Goal: Navigation & Orientation: Find specific page/section

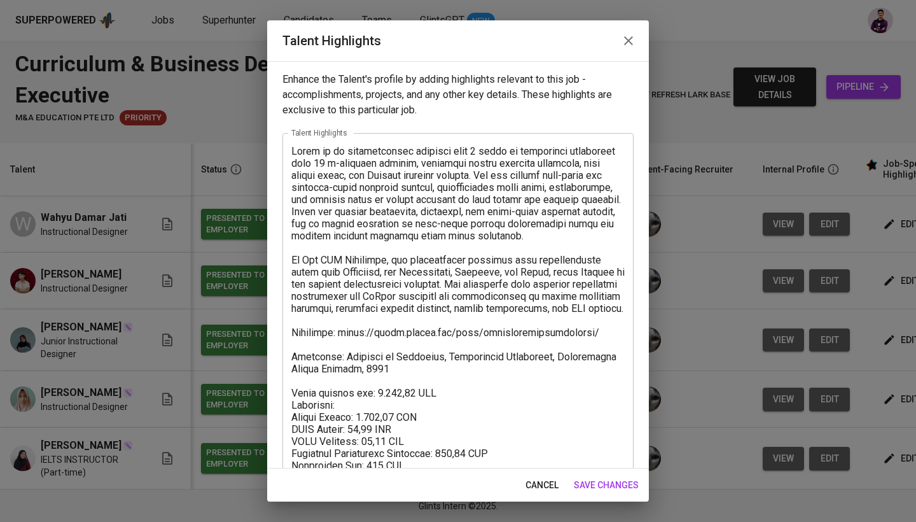
click at [626, 34] on icon "button" at bounding box center [628, 40] width 15 height 15
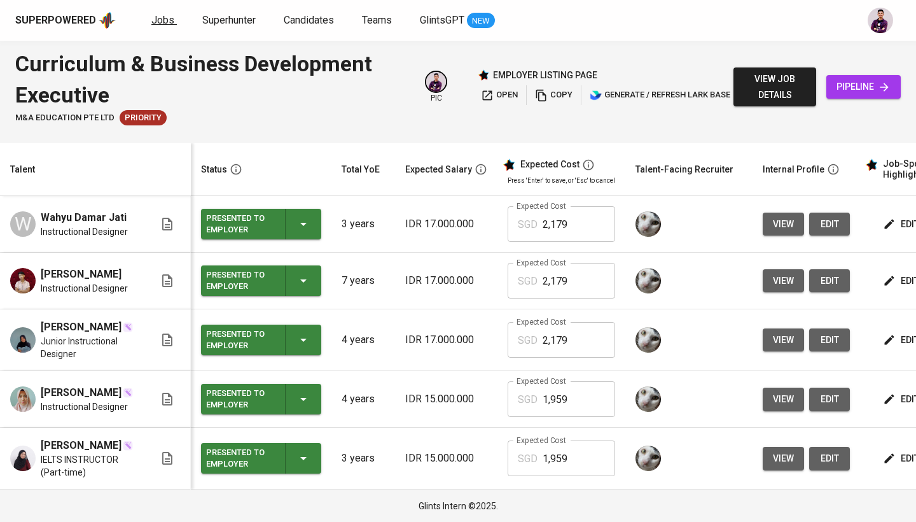
scroll to position [0, 179]
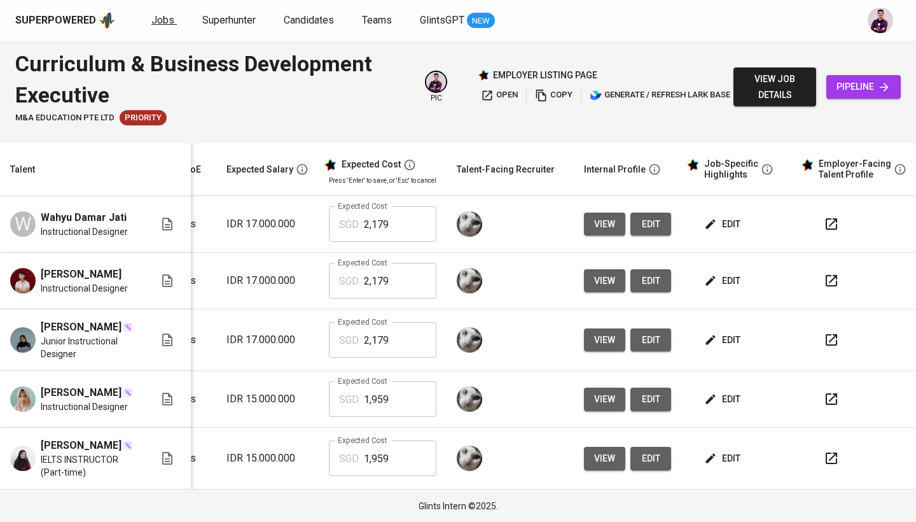
click at [155, 15] on span "Jobs" at bounding box center [162, 20] width 23 height 12
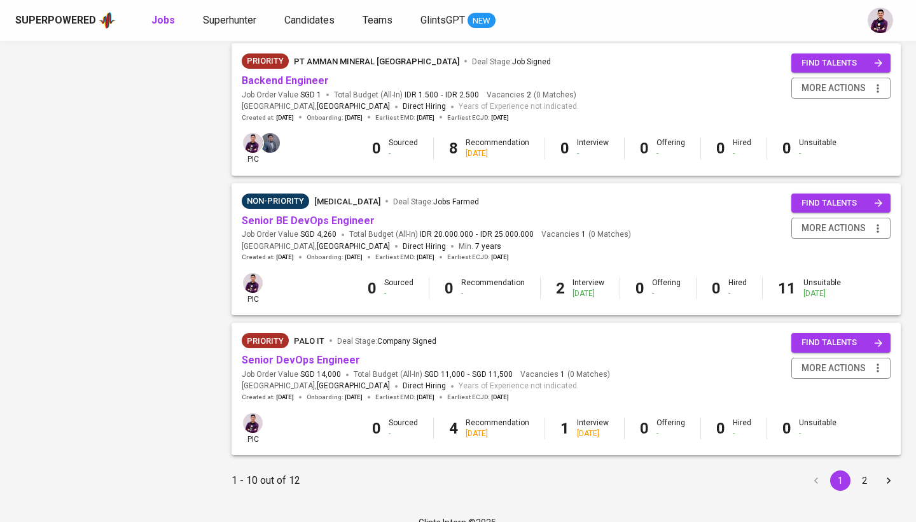
scroll to position [1122, 0]
click at [344, 215] on link "Senior BE DevOps Engineer" at bounding box center [308, 221] width 133 height 12
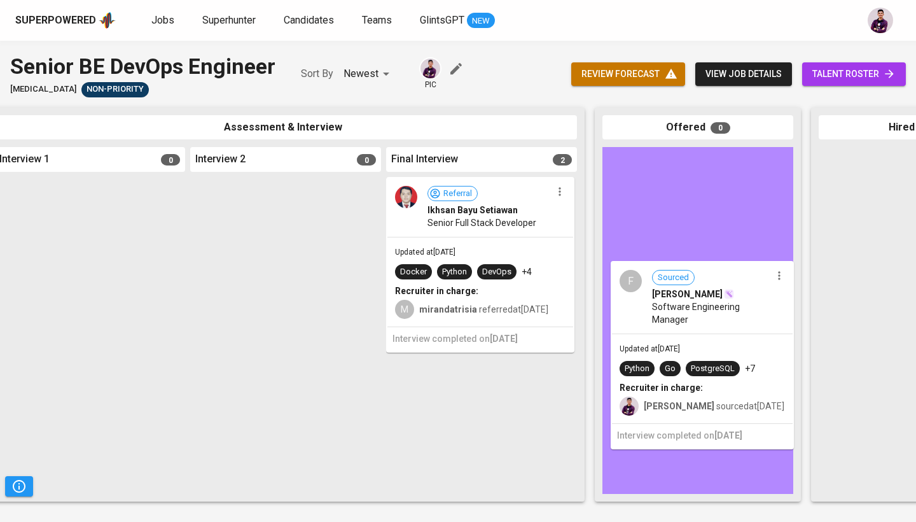
drag, startPoint x: 453, startPoint y: 367, endPoint x: 682, endPoint y: 319, distance: 233.9
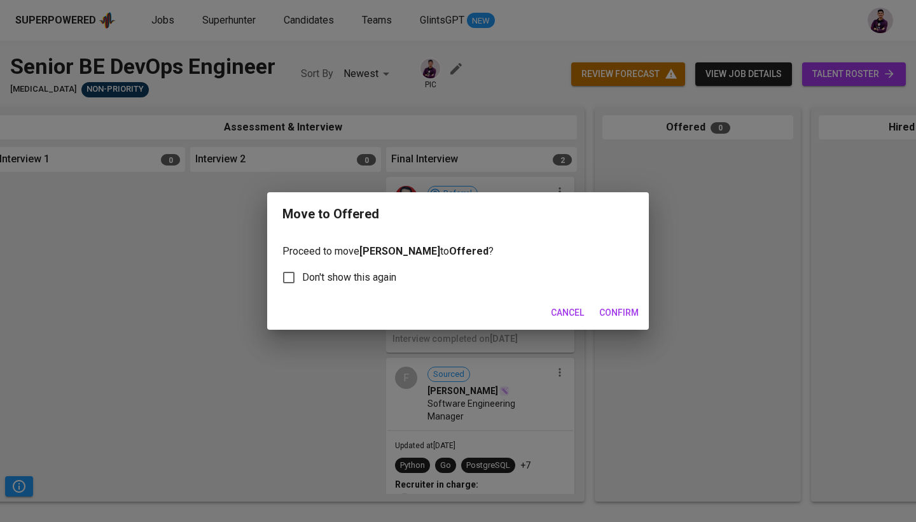
click at [620, 311] on span "Confirm" at bounding box center [618, 313] width 39 height 16
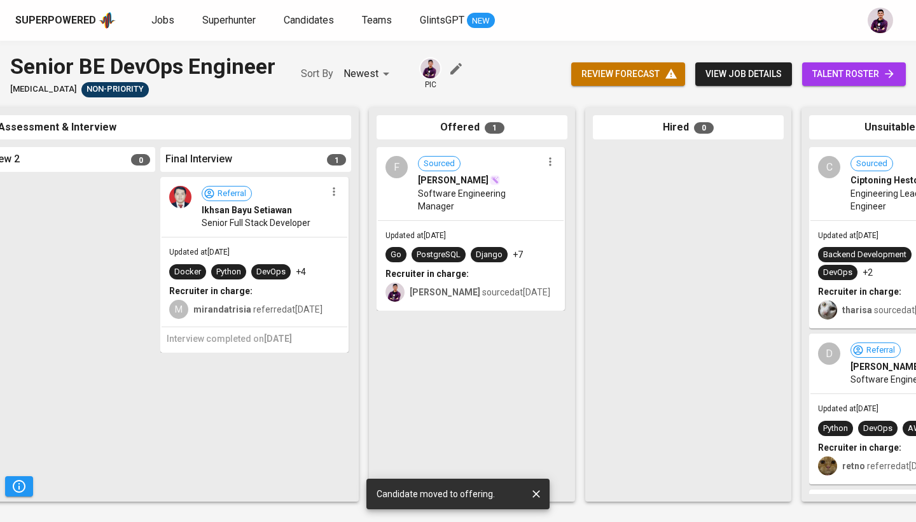
scroll to position [0, 501]
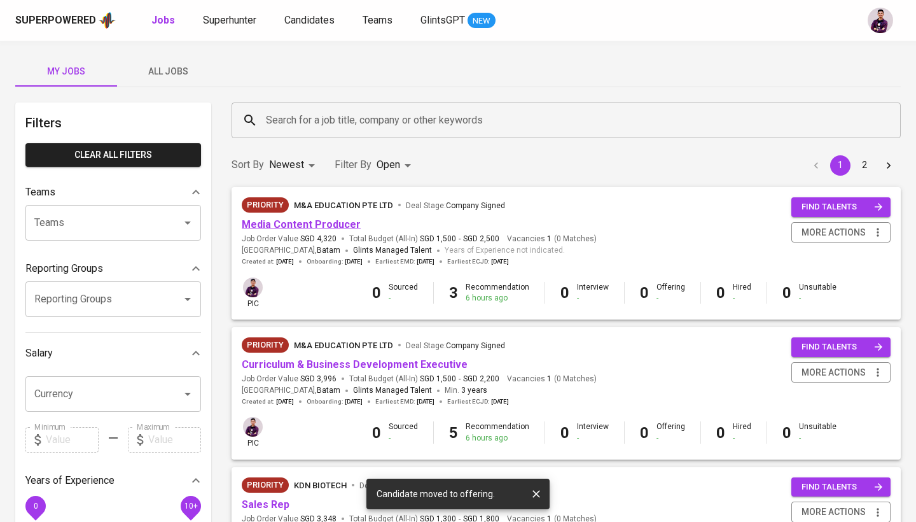
click at [338, 225] on link "Media Content Producer" at bounding box center [301, 224] width 119 height 12
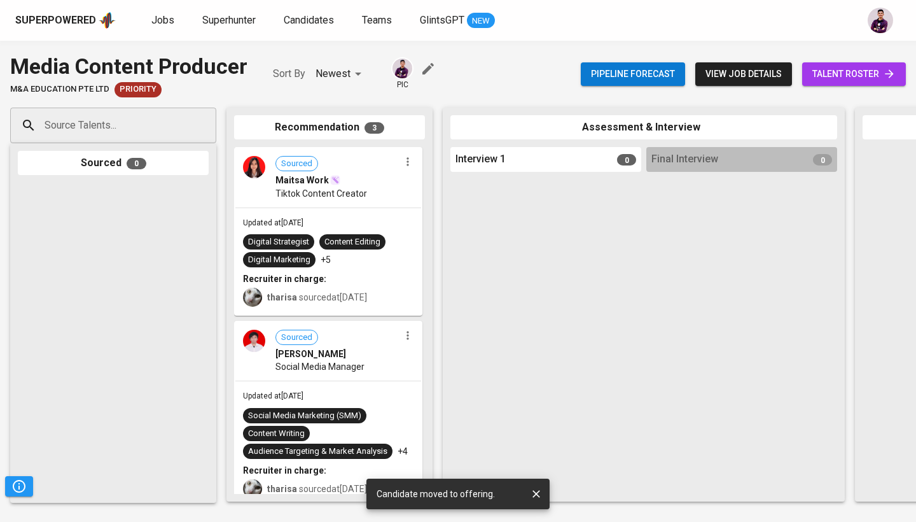
click at [837, 71] on span "talent roster" at bounding box center [854, 74] width 83 height 16
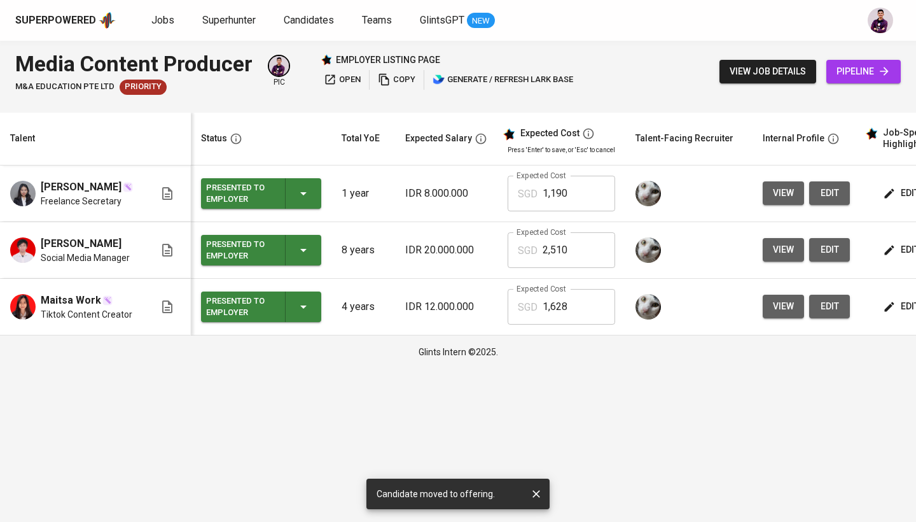
click at [347, 69] on div "employer listing page open copy generate / refresh lark base" at bounding box center [449, 71] width 256 height 36
click at [347, 73] on span "open" at bounding box center [342, 80] width 37 height 15
